Goal: Browse casually: Explore the website without a specific task or goal

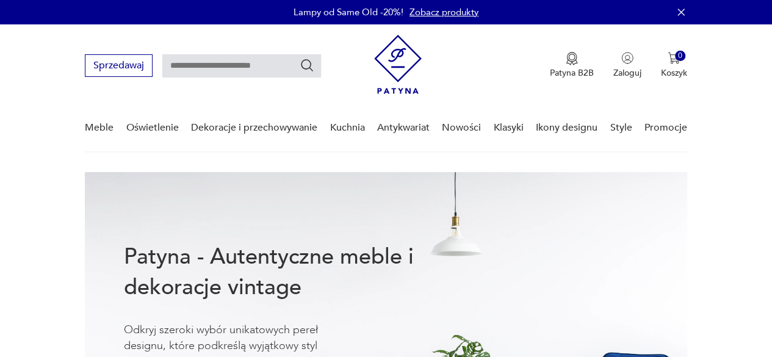
click at [451, 126] on link "Nowości" at bounding box center [461, 127] width 39 height 47
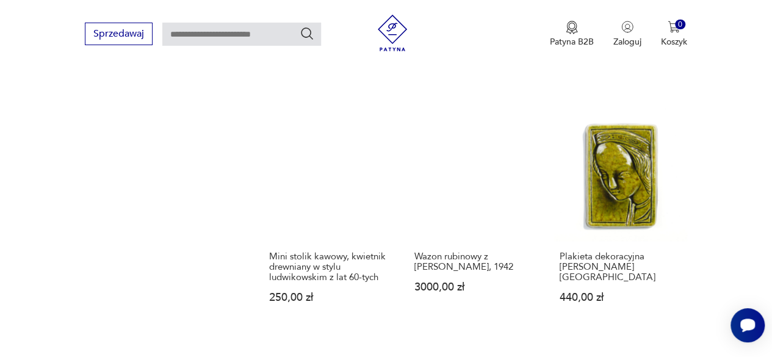
scroll to position [1032, 0]
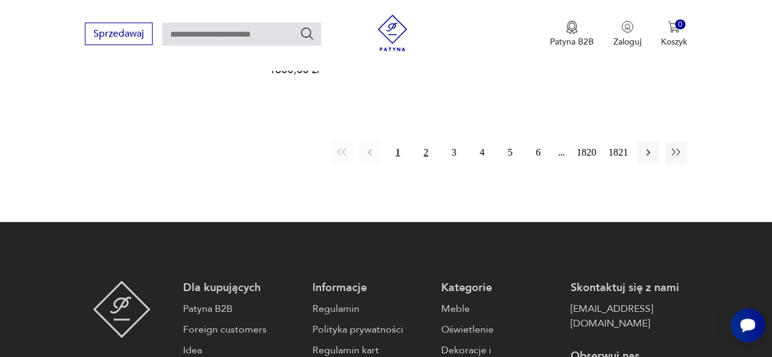
click at [434, 142] on button "2" at bounding box center [426, 153] width 22 height 22
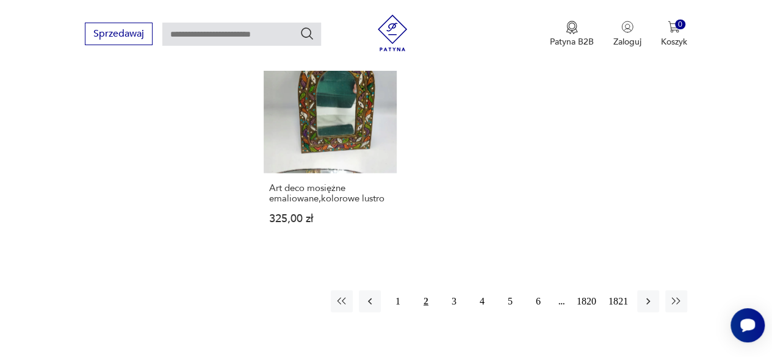
scroll to position [1562, 0]
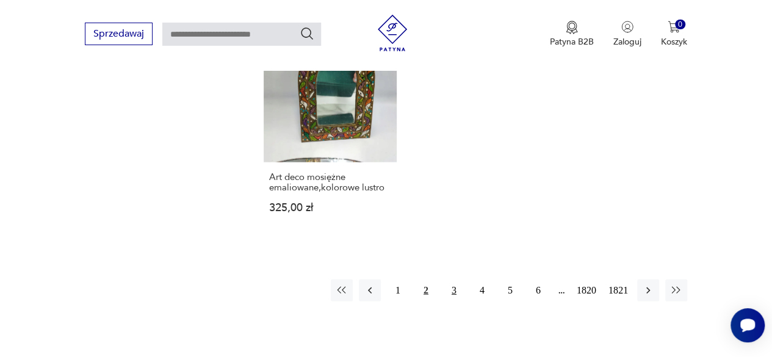
click at [449, 280] on button "3" at bounding box center [454, 291] width 22 height 22
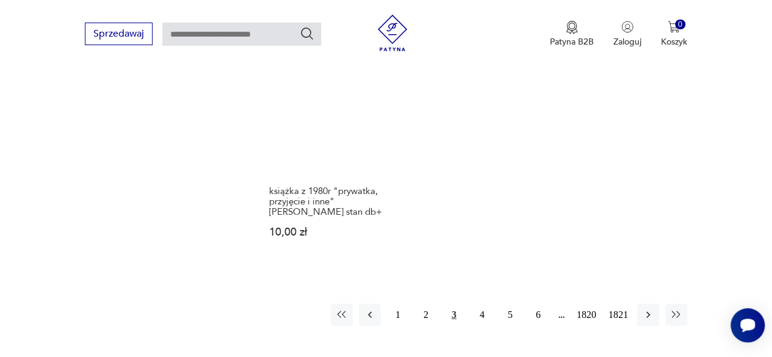
scroll to position [1562, 0]
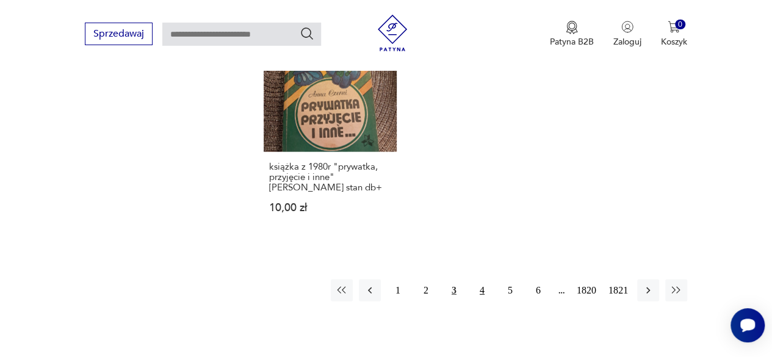
click at [484, 280] on button "4" at bounding box center [482, 291] width 22 height 22
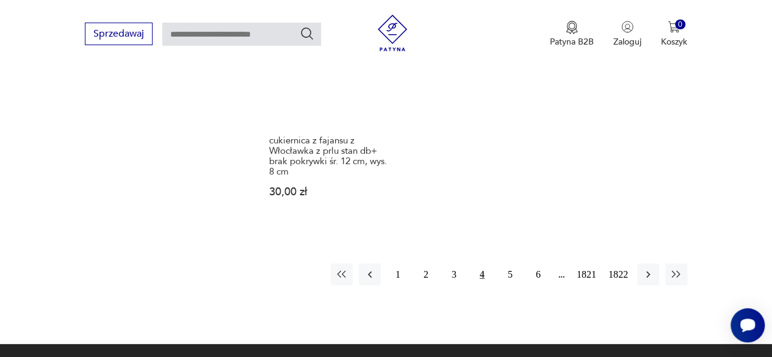
scroll to position [1684, 0]
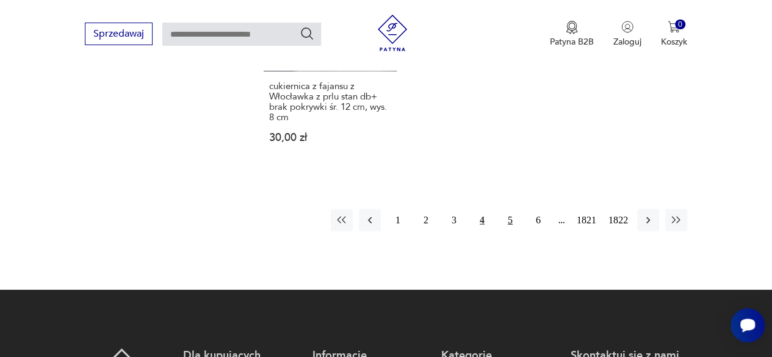
click at [503, 209] on button "5" at bounding box center [510, 220] width 22 height 22
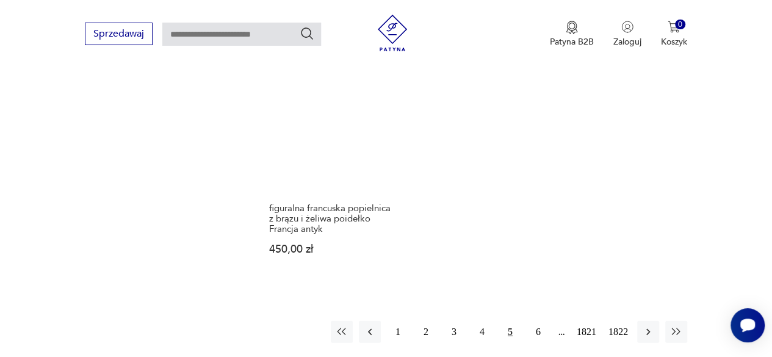
scroll to position [1684, 0]
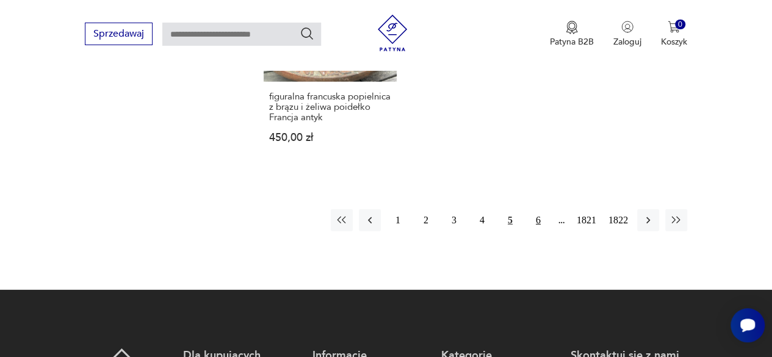
click at [537, 209] on button "6" at bounding box center [538, 220] width 22 height 22
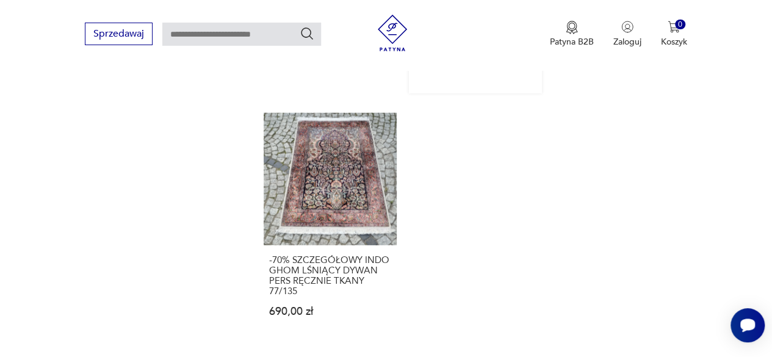
scroll to position [1684, 0]
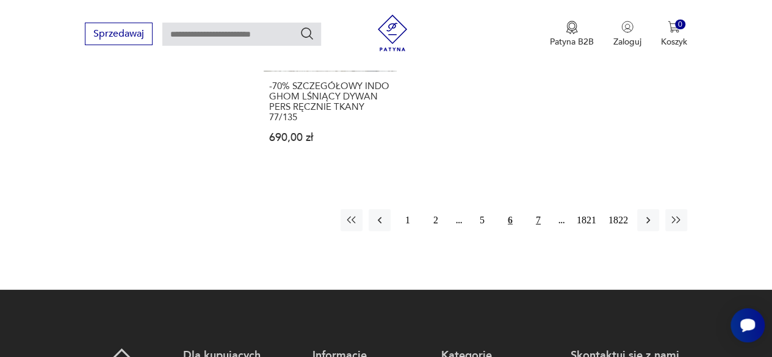
click at [537, 217] on button "7" at bounding box center [538, 220] width 22 height 22
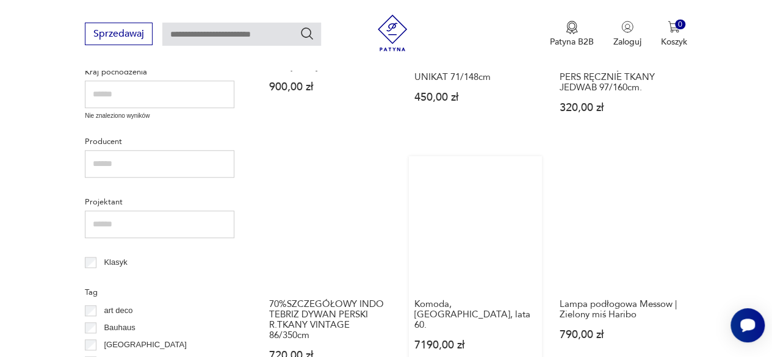
scroll to position [524, 0]
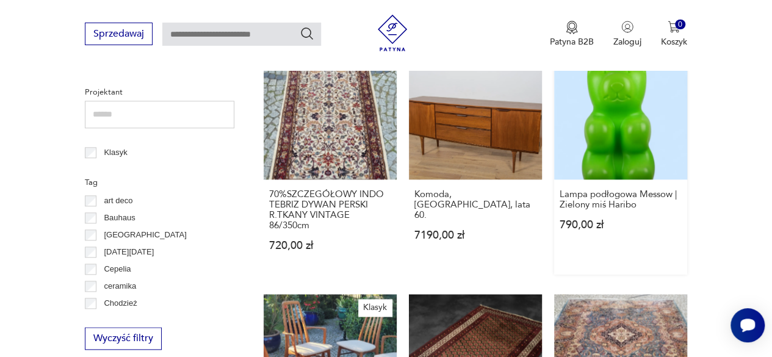
click at [607, 154] on link "Lampa podłogowa Messow | Zielony miś Haribo 790,00 zł" at bounding box center [620, 160] width 133 height 228
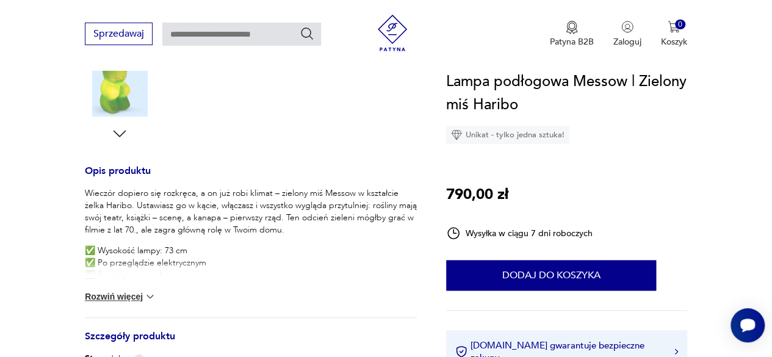
scroll to position [488, 0]
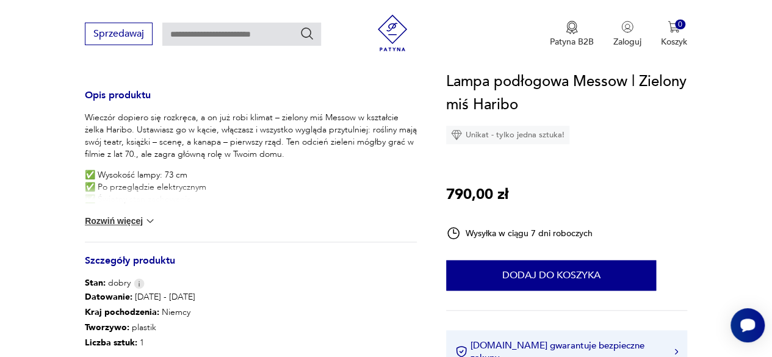
click at [125, 226] on button "Rozwiń więcej" at bounding box center [120, 221] width 71 height 12
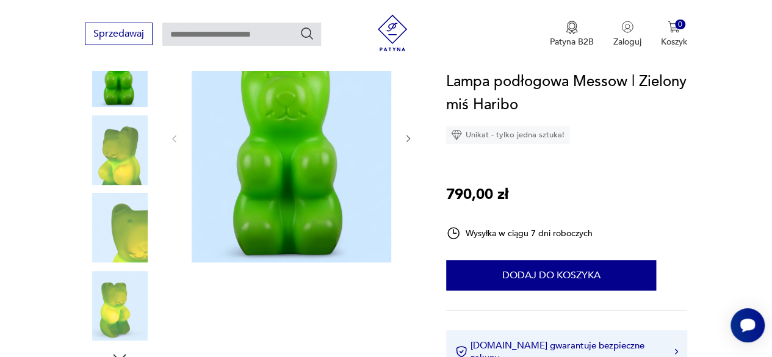
scroll to position [122, 0]
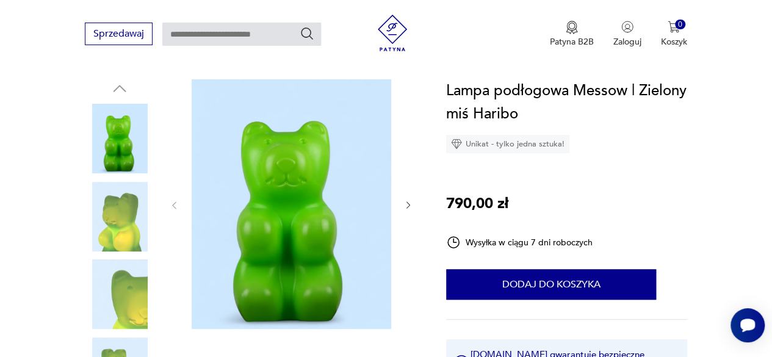
click at [408, 203] on icon "button" at bounding box center [409, 205] width 4 height 7
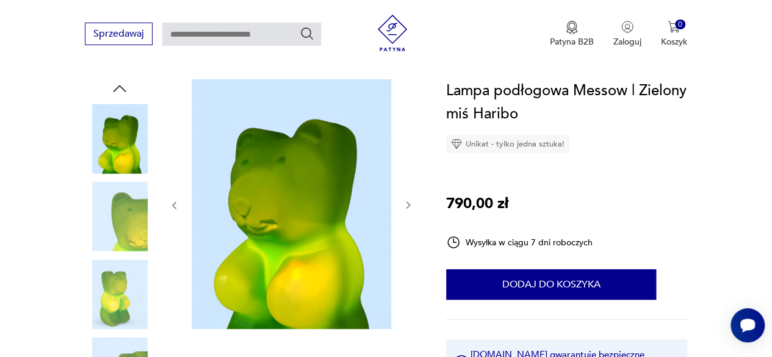
click at [408, 203] on icon "button" at bounding box center [409, 205] width 4 height 7
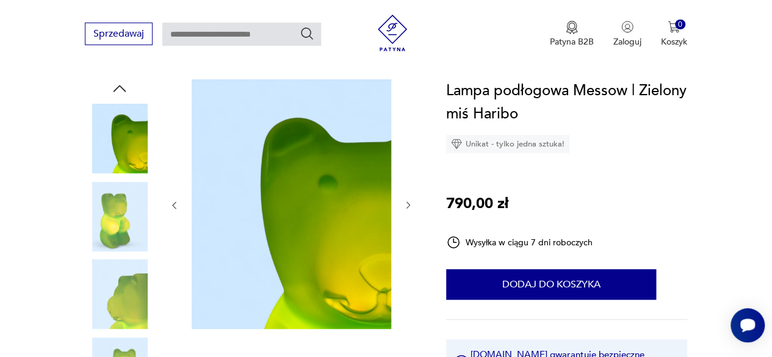
click at [408, 203] on icon "button" at bounding box center [409, 205] width 4 height 7
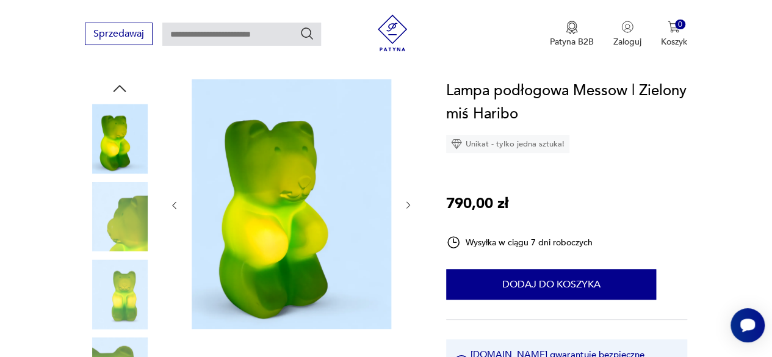
click at [408, 203] on icon "button" at bounding box center [409, 205] width 4 height 7
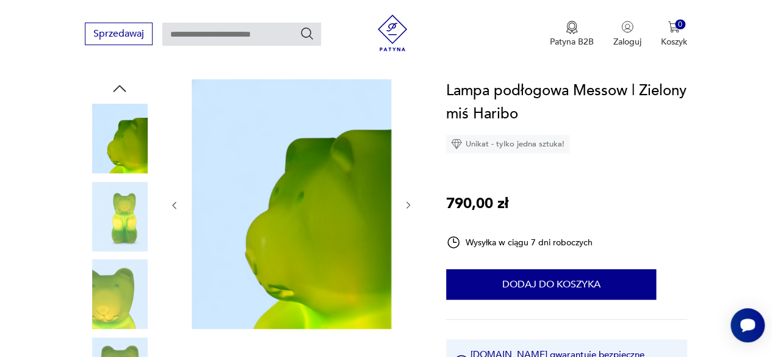
click at [408, 203] on icon "button" at bounding box center [409, 205] width 4 height 7
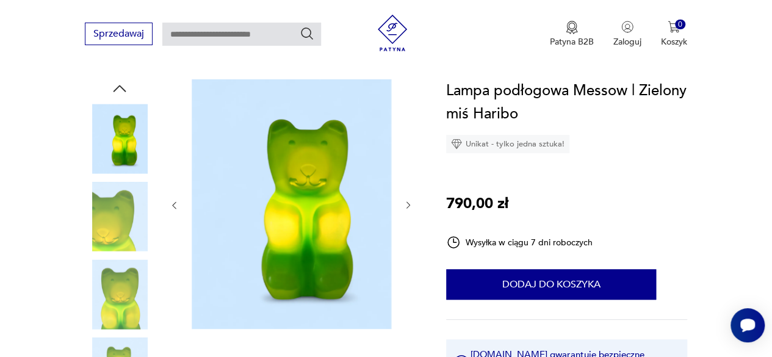
click at [408, 203] on icon "button" at bounding box center [409, 205] width 4 height 7
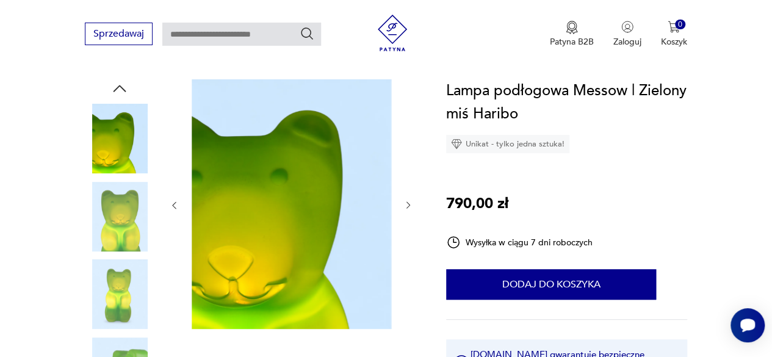
click at [408, 203] on icon "button" at bounding box center [409, 205] width 4 height 7
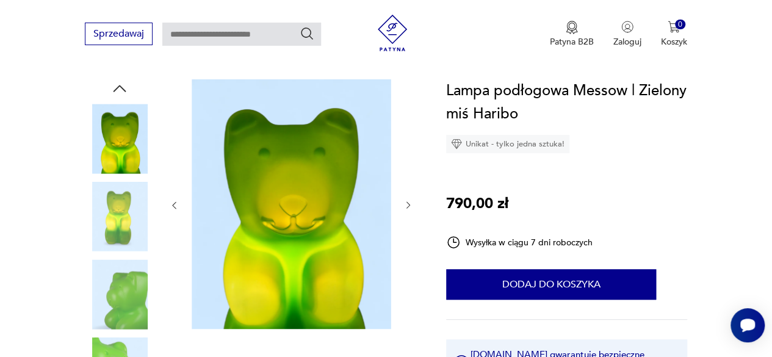
click at [408, 203] on icon "button" at bounding box center [409, 205] width 4 height 7
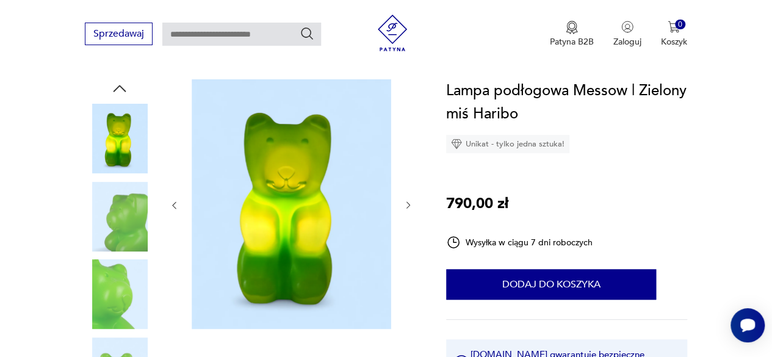
click at [408, 203] on icon "button" at bounding box center [409, 205] width 4 height 7
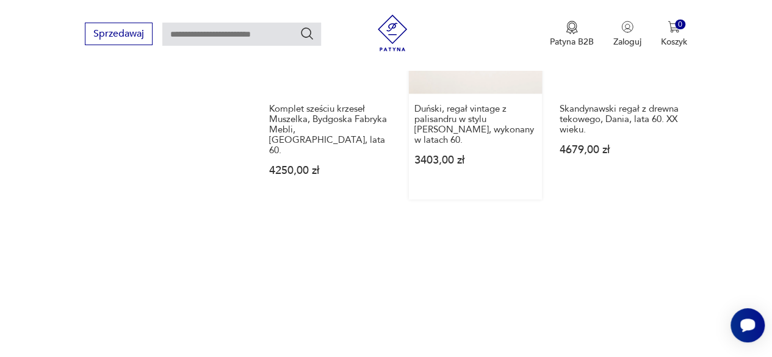
scroll to position [1562, 0]
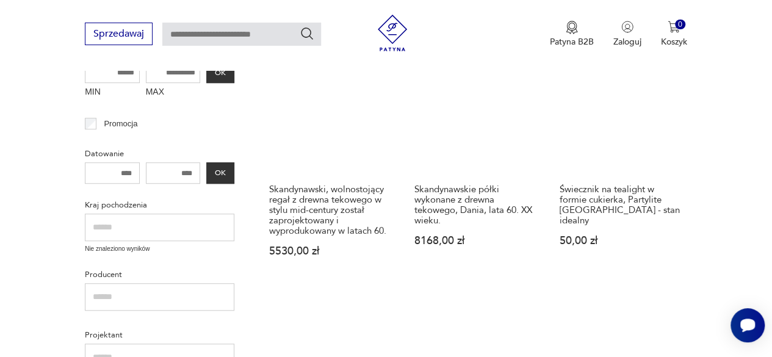
scroll to position [341, 0]
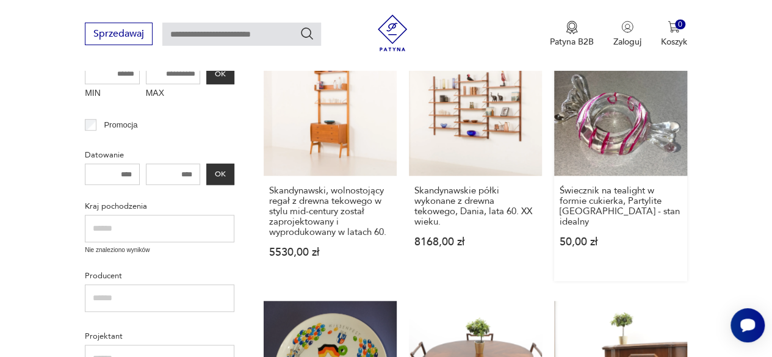
click at [609, 142] on link "Świecznik na tealight w formie cukierka, Partylite [GEOGRAPHIC_DATA] - stan ide…" at bounding box center [620, 162] width 133 height 239
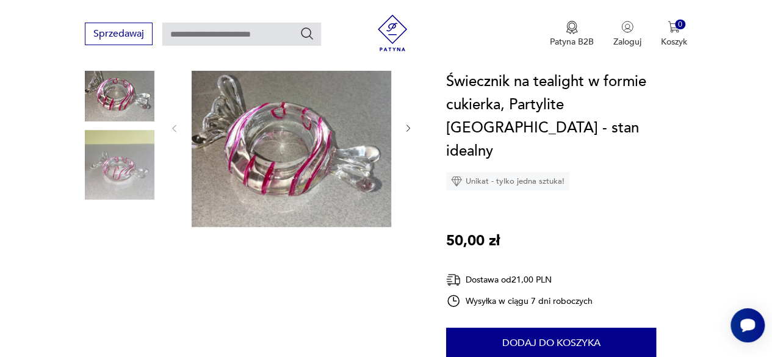
scroll to position [122, 0]
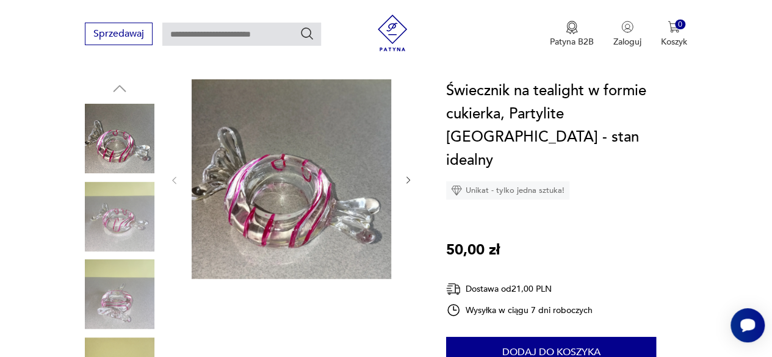
click at [404, 176] on icon "button" at bounding box center [409, 180] width 10 height 10
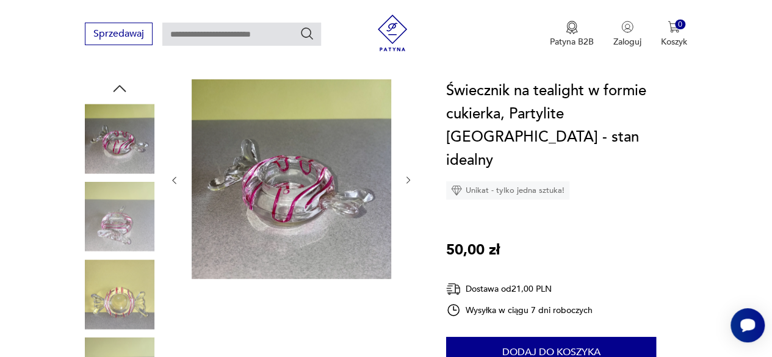
click at [404, 176] on icon "button" at bounding box center [409, 180] width 10 height 10
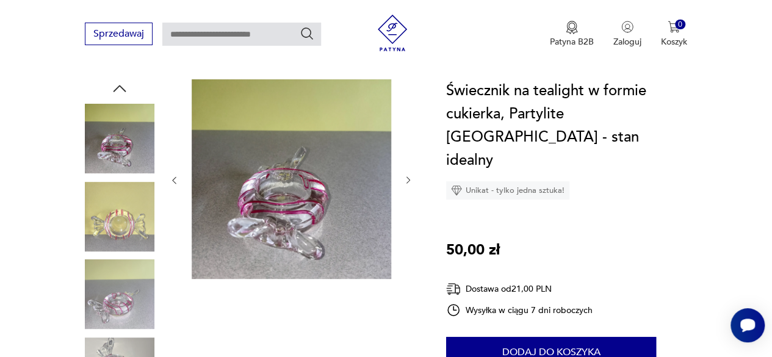
click at [404, 176] on icon "button" at bounding box center [409, 180] width 10 height 10
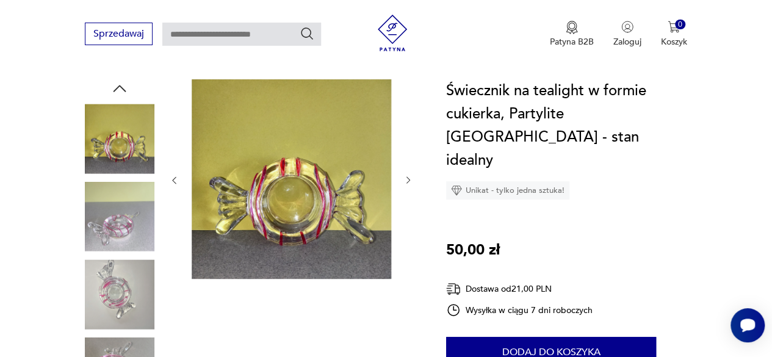
click at [404, 176] on icon "button" at bounding box center [409, 180] width 10 height 10
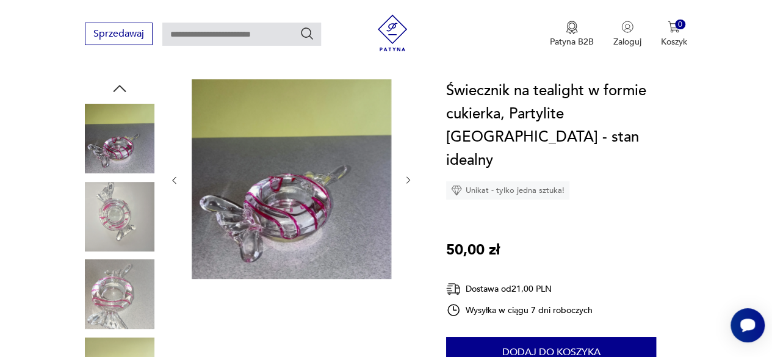
click at [404, 176] on icon "button" at bounding box center [409, 180] width 10 height 10
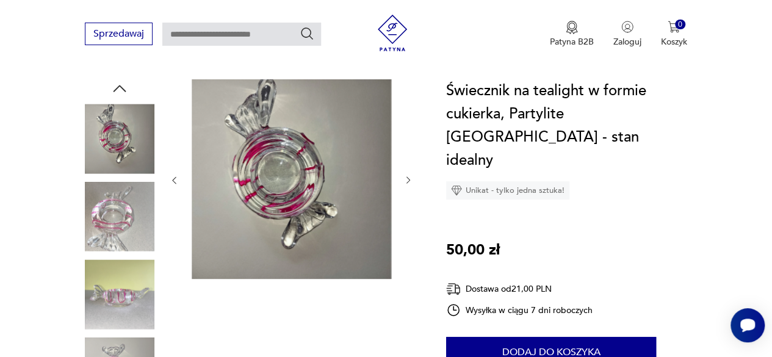
click at [404, 176] on icon "button" at bounding box center [409, 180] width 10 height 10
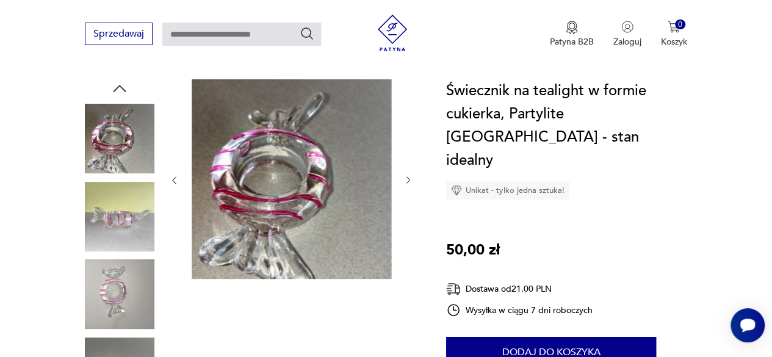
click at [404, 176] on icon "button" at bounding box center [409, 180] width 10 height 10
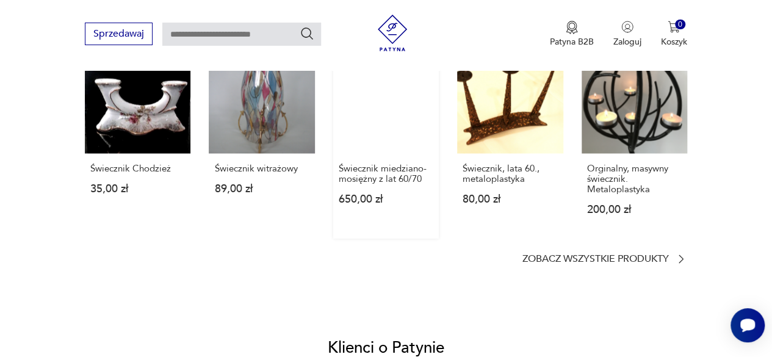
scroll to position [1038, 0]
